Goal: Task Accomplishment & Management: Use online tool/utility

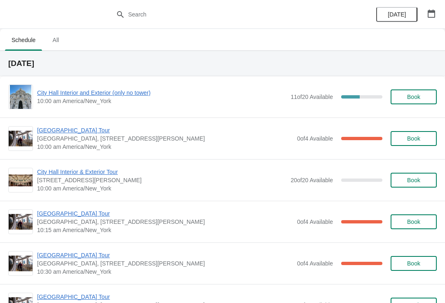
click at [58, 131] on span "[GEOGRAPHIC_DATA] Tour" at bounding box center [165, 130] width 256 height 8
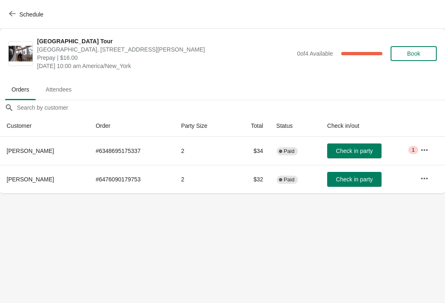
click at [14, 8] on button "Schedule" at bounding box center [27, 14] width 46 height 15
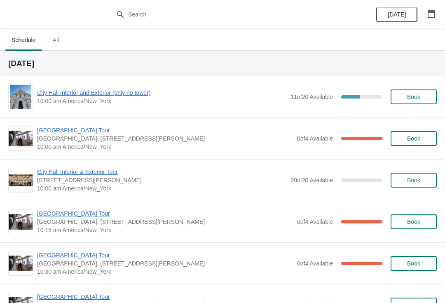
click at [109, 95] on span "City Hall Interior and Exterior (only no tower)" at bounding box center [161, 93] width 249 height 8
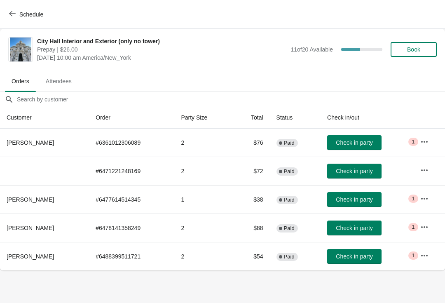
click at [373, 228] on span "Check in party" at bounding box center [353, 227] width 41 height 7
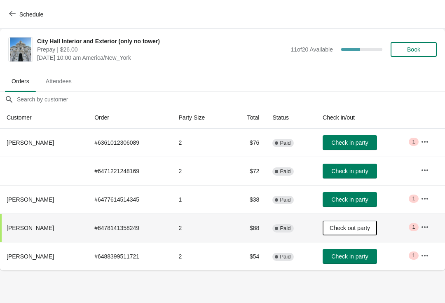
click at [5, 10] on button "Schedule" at bounding box center [27, 14] width 46 height 15
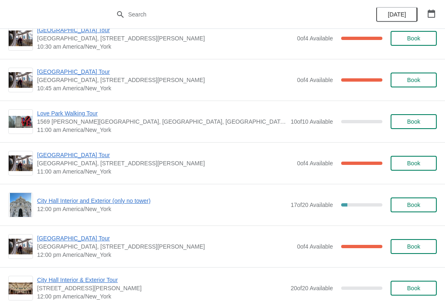
scroll to position [225, 0]
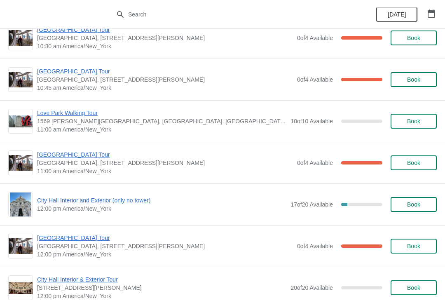
click at [84, 238] on span "[GEOGRAPHIC_DATA] Tour" at bounding box center [165, 237] width 256 height 8
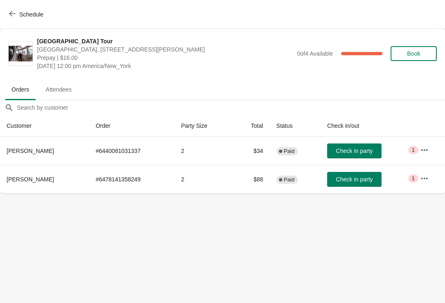
click at [370, 177] on span "Check in party" at bounding box center [354, 179] width 37 height 7
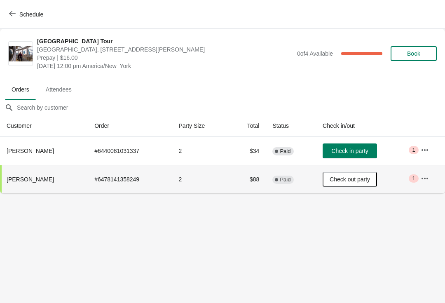
click at [12, 17] on span "button" at bounding box center [12, 14] width 7 height 8
